Goal: Transaction & Acquisition: Book appointment/travel/reservation

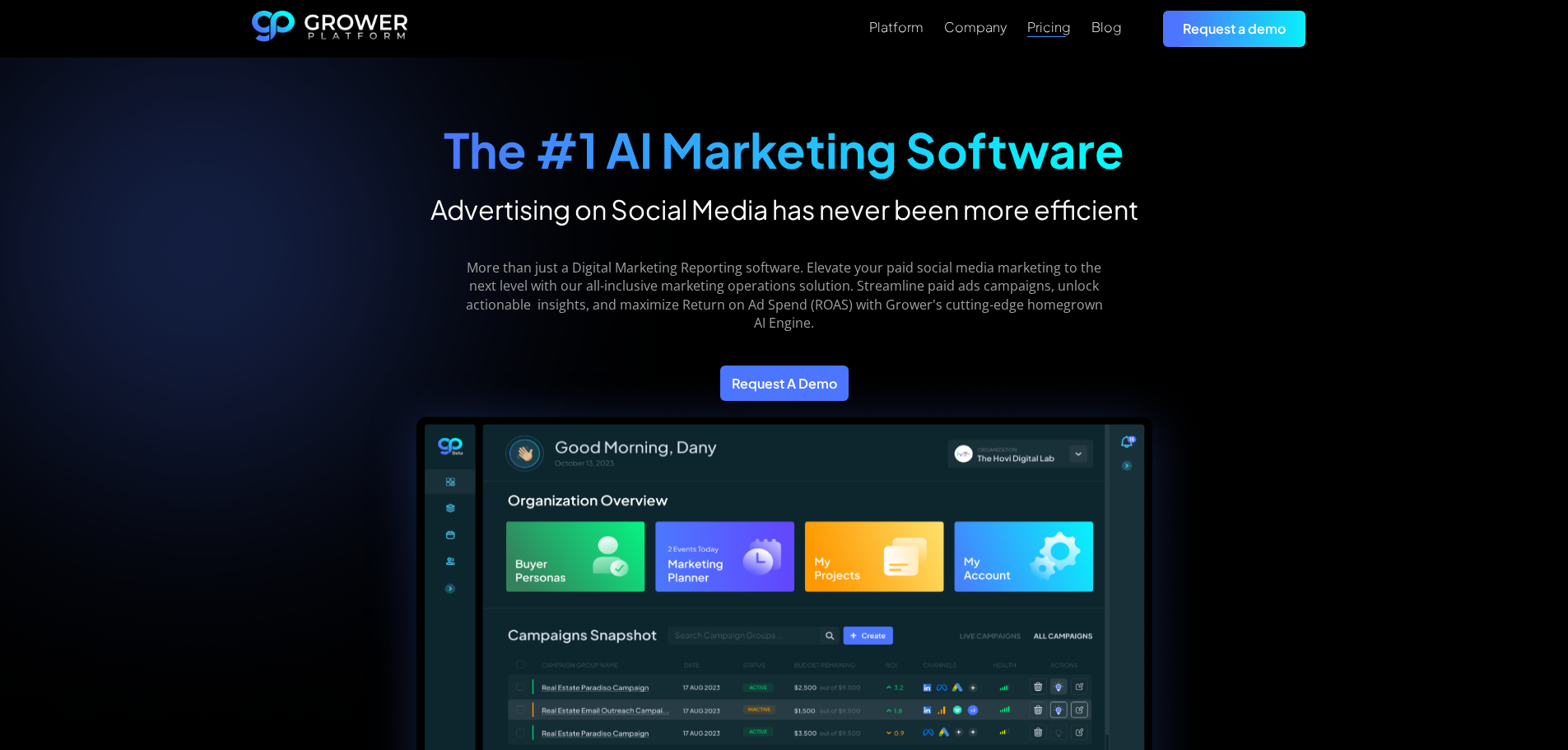
click at [1048, 29] on div "Pricing" at bounding box center [1049, 27] width 44 height 16
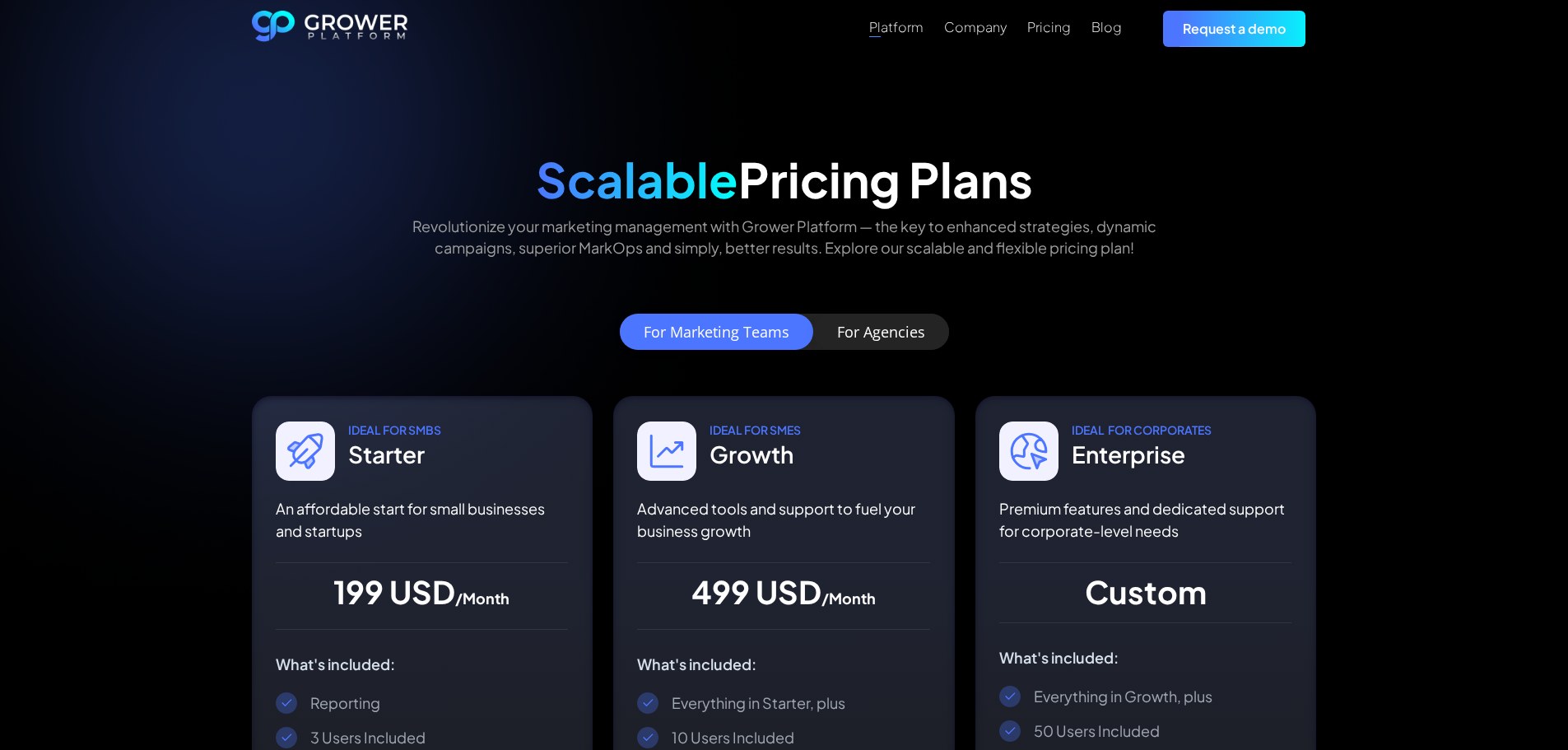
click at [907, 33] on div "Platform" at bounding box center [897, 27] width 54 height 16
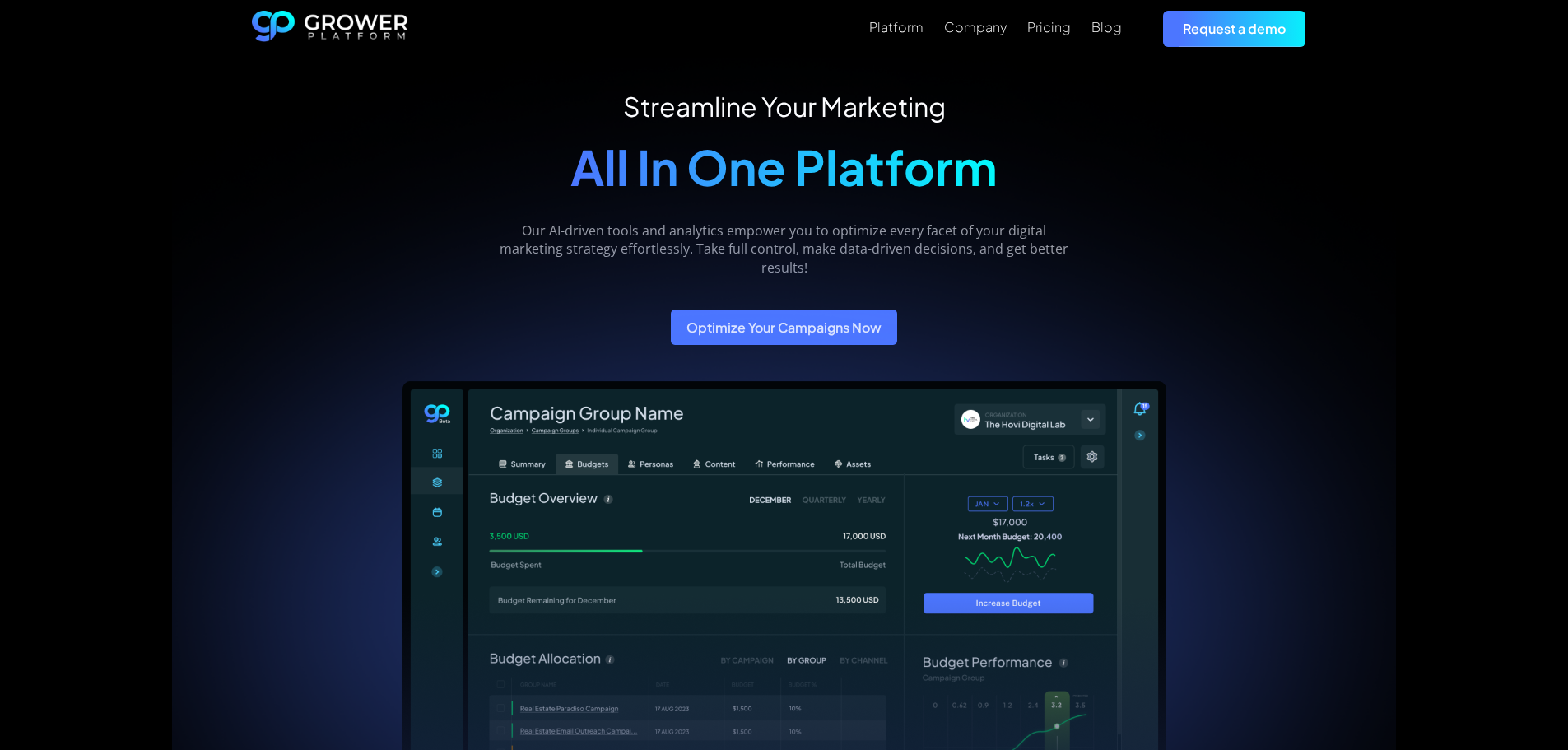
click at [1191, 26] on link "Request a demo" at bounding box center [1234, 28] width 142 height 35
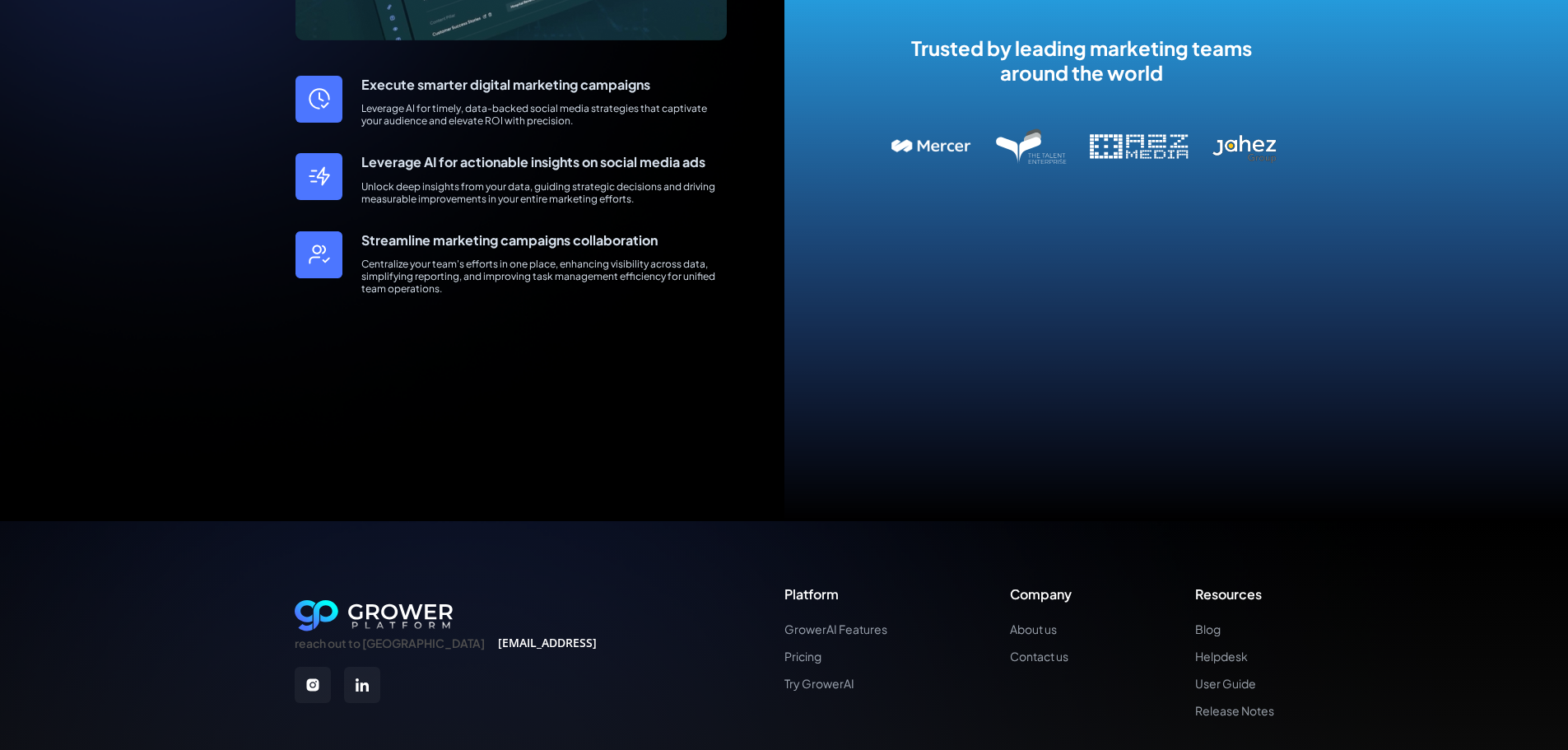
scroll to position [826, 0]
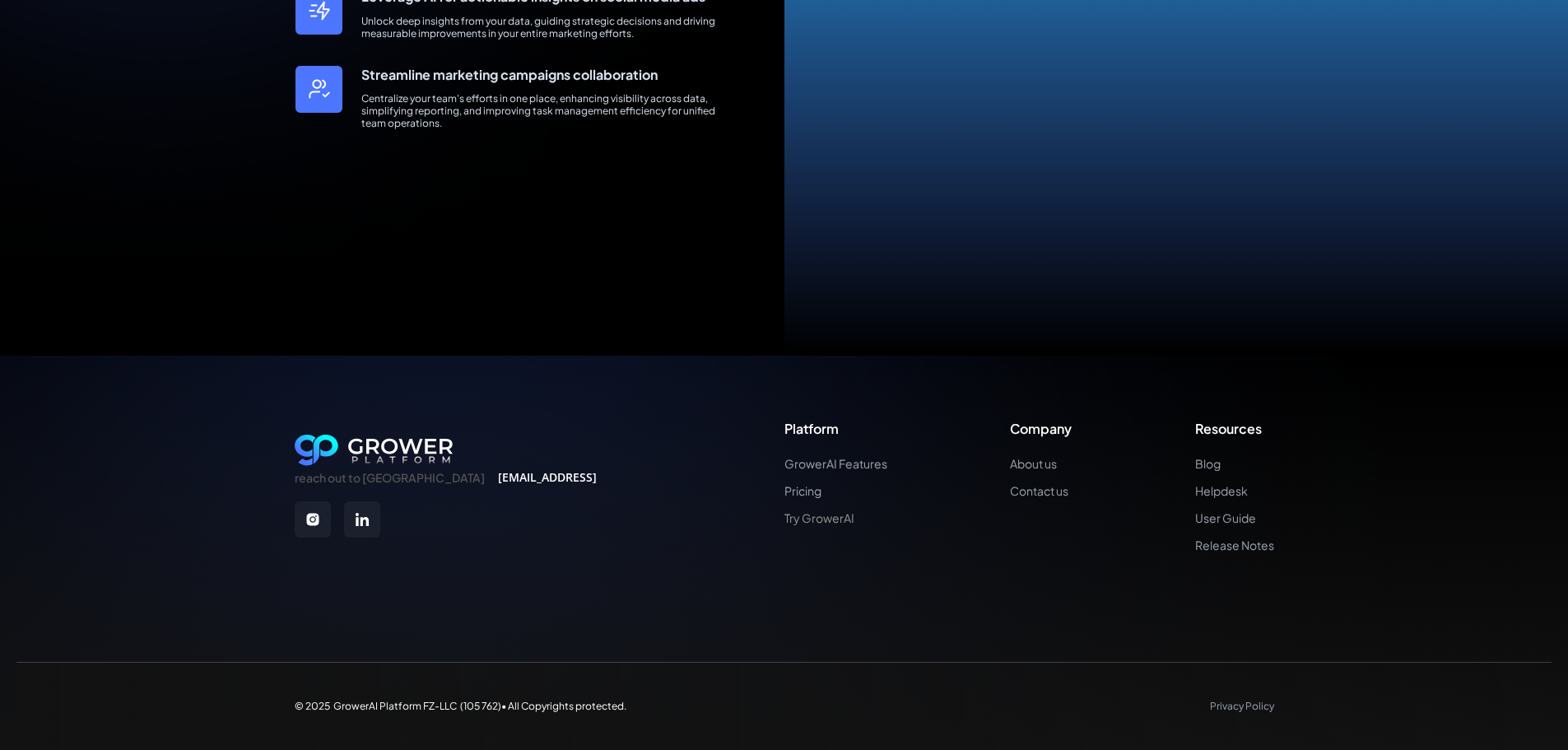
click at [827, 515] on link "Try GrowerAI" at bounding box center [835, 518] width 103 height 14
